Goal: Information Seeking & Learning: Find specific fact

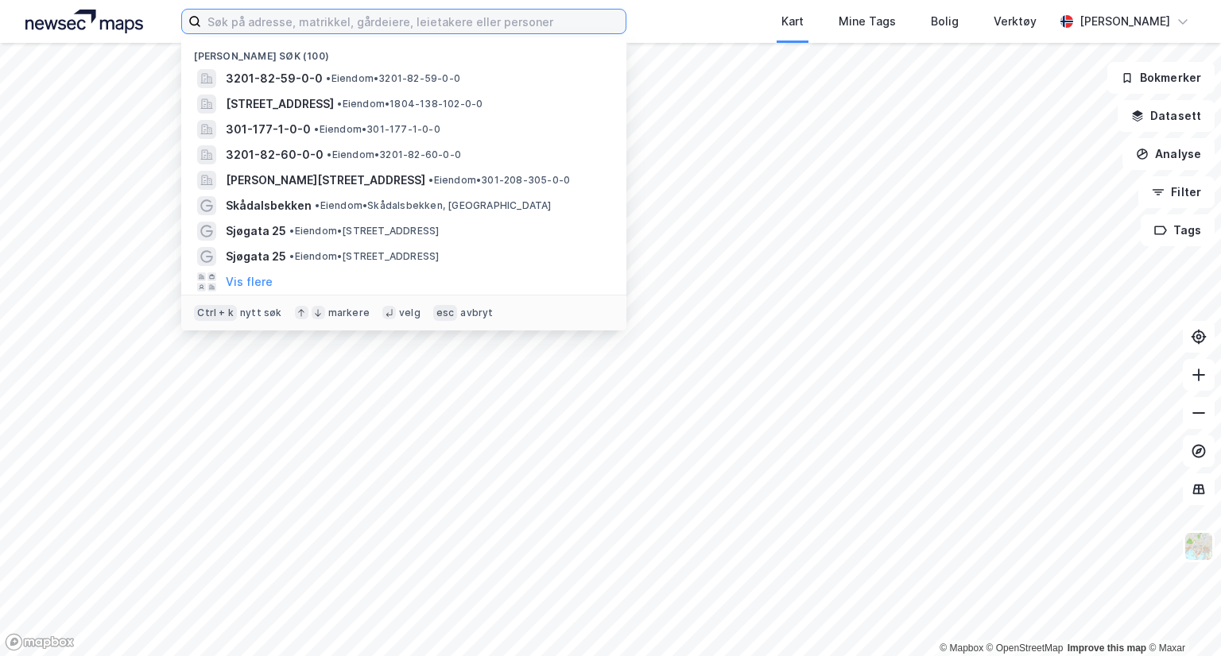
click at [322, 16] on input at bounding box center [413, 22] width 424 height 24
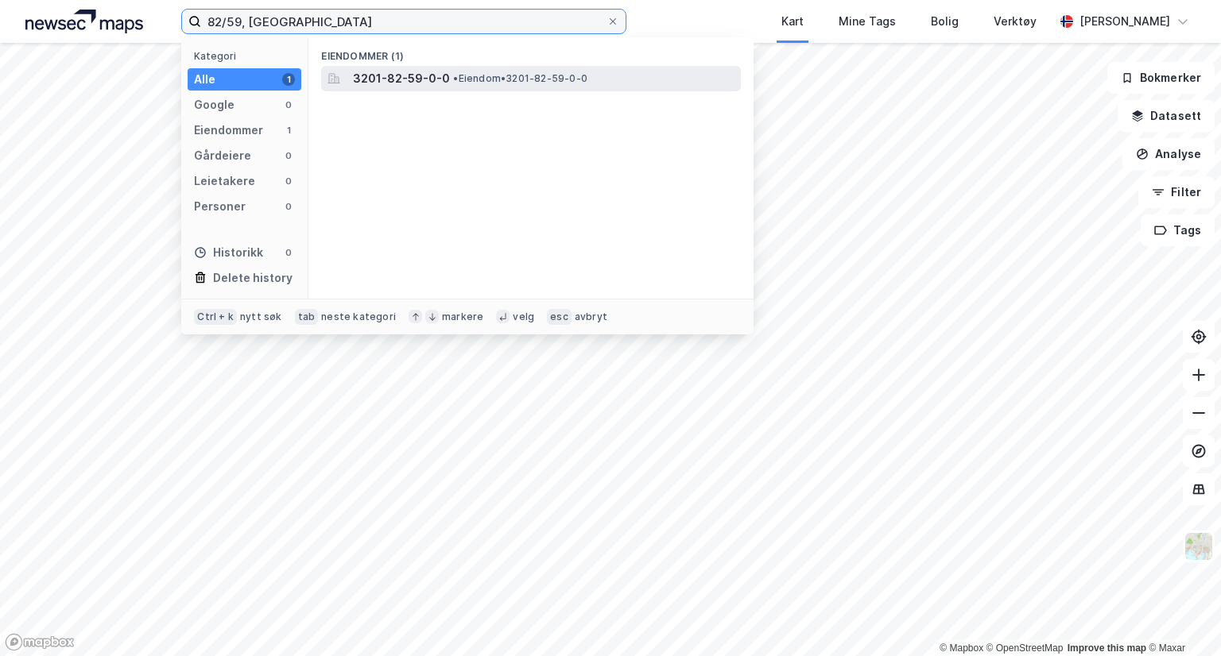
type input "82/59, [GEOGRAPHIC_DATA]"
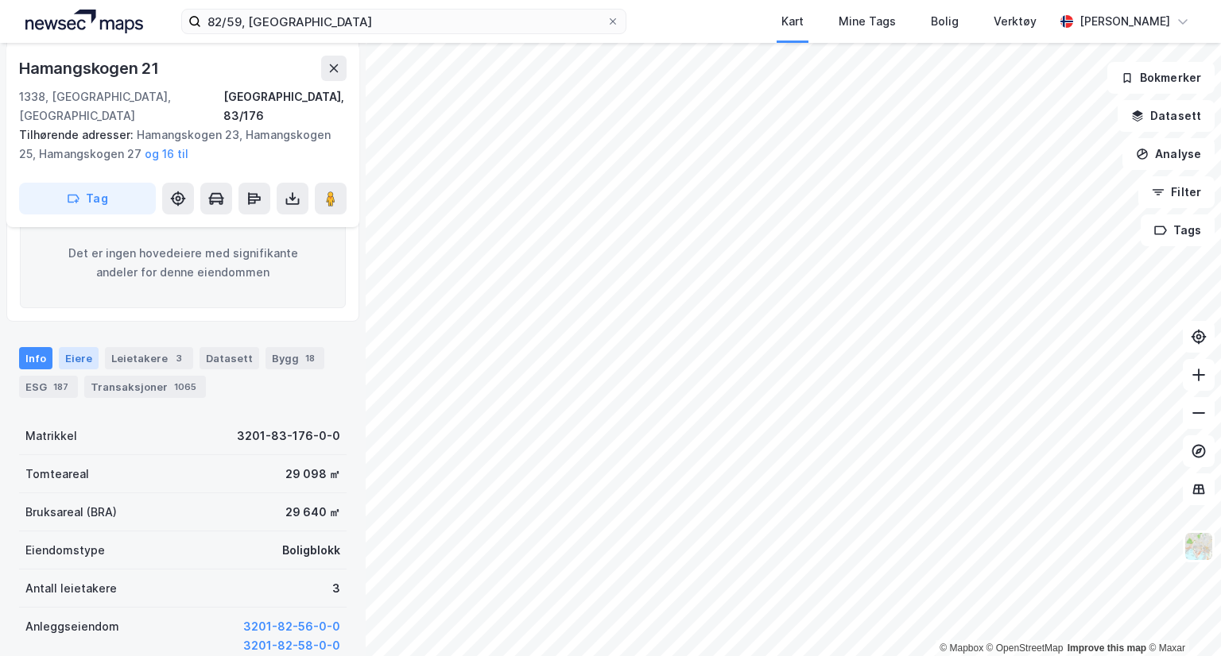
click at [81, 347] on div "Eiere" at bounding box center [79, 358] width 40 height 22
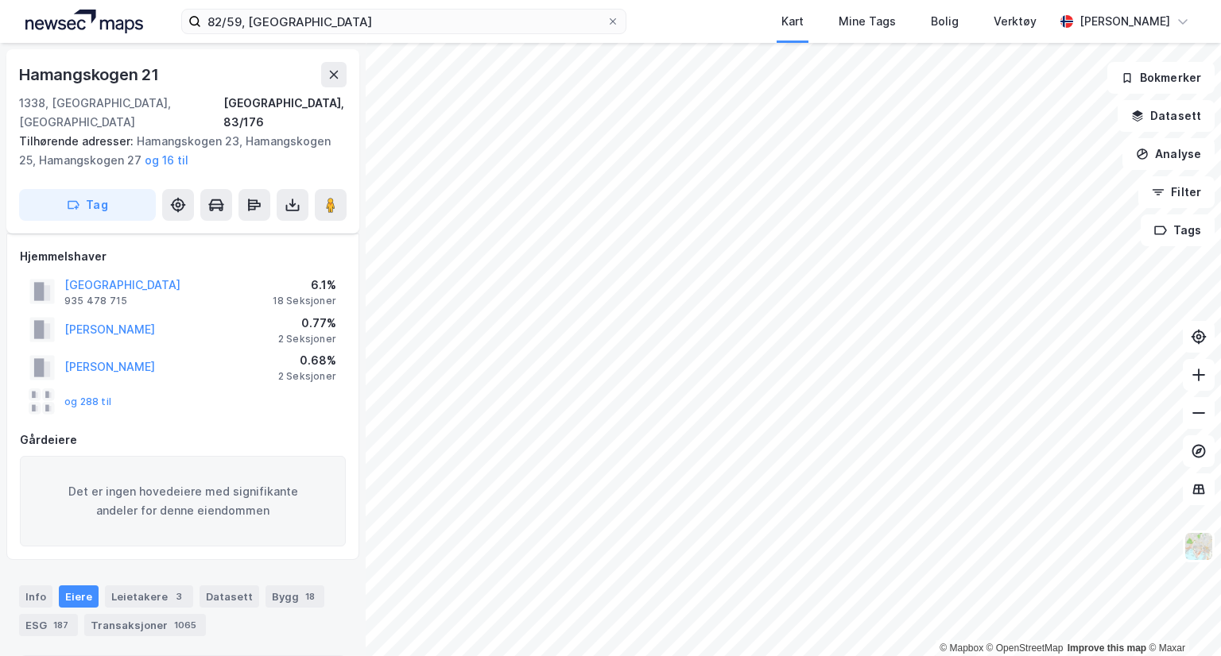
scroll to position [318, 0]
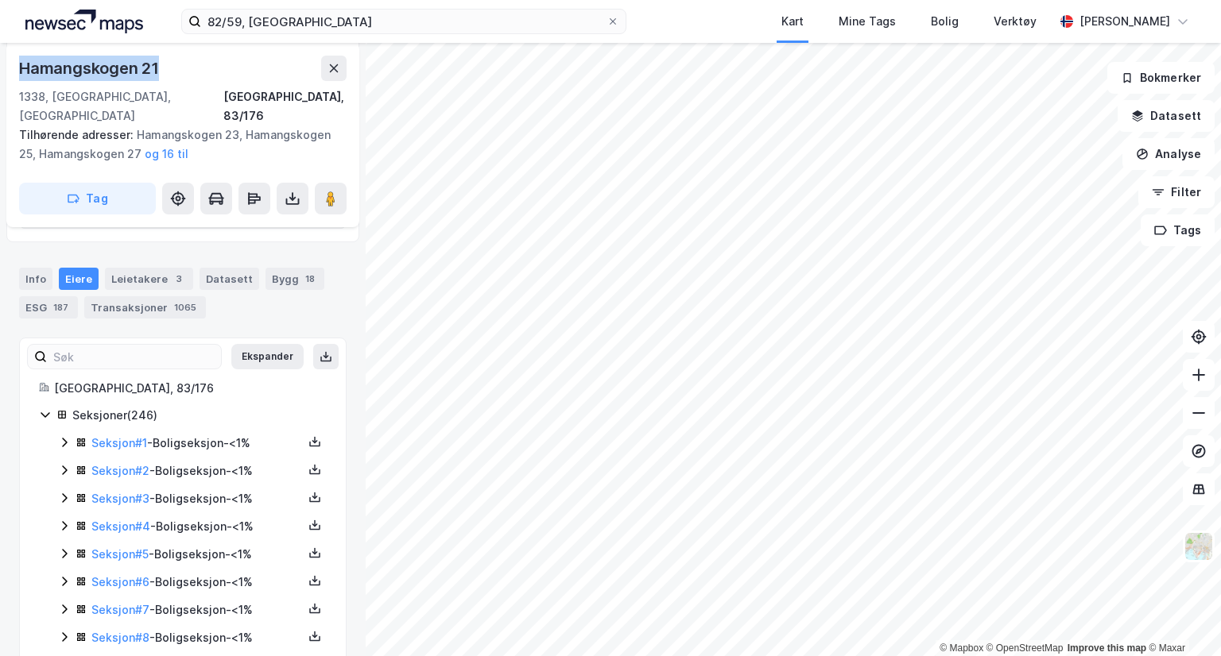
drag, startPoint x: 19, startPoint y: 68, endPoint x: 186, endPoint y: 70, distance: 166.9
click at [186, 70] on div "Hamangskogen 21" at bounding box center [182, 68] width 327 height 25
copy div "Hamangskogen 21"
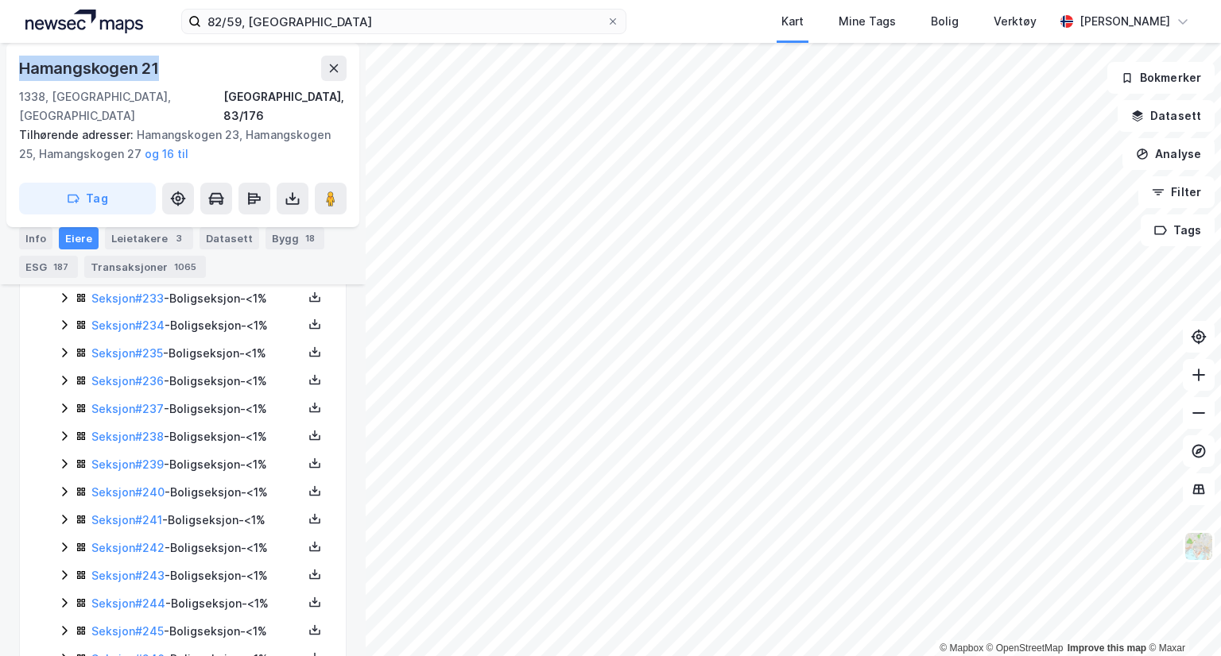
scroll to position [6977, 0]
